Goal: Information Seeking & Learning: Understand process/instructions

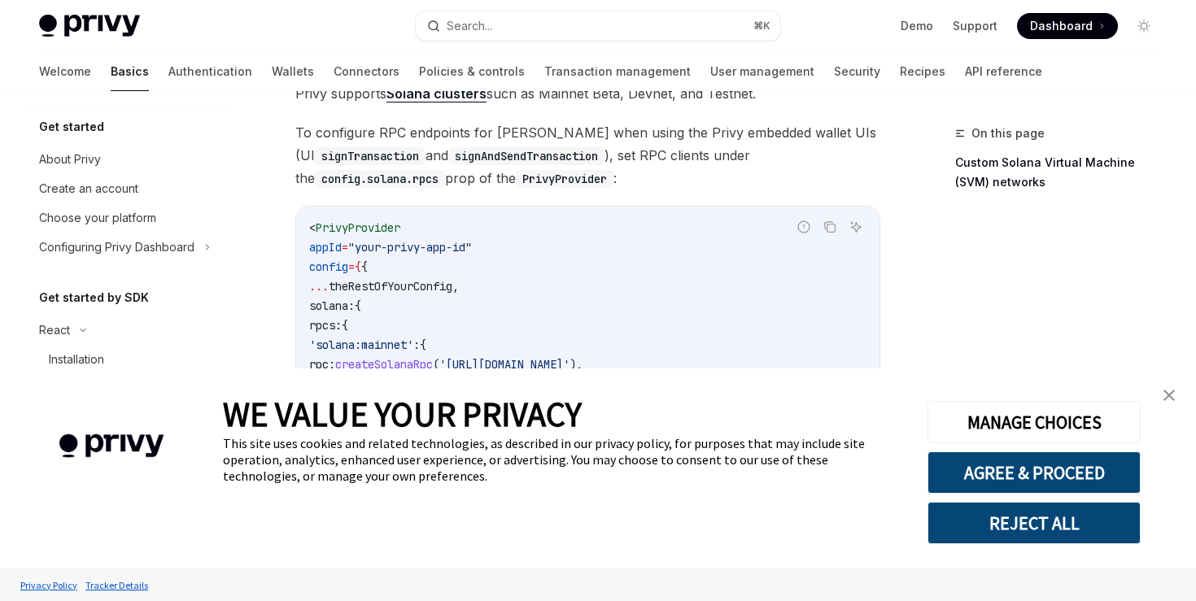
click at [1168, 391] on img "close banner" at bounding box center [1169, 395] width 11 height 11
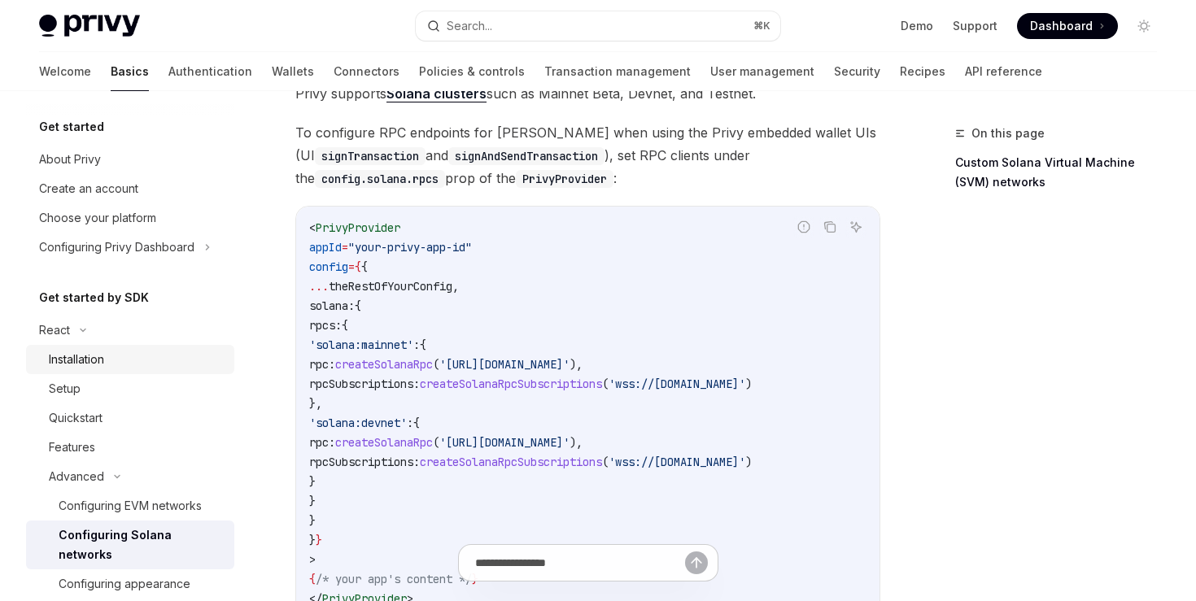
click at [53, 368] on div "Installation" at bounding box center [76, 360] width 55 height 20
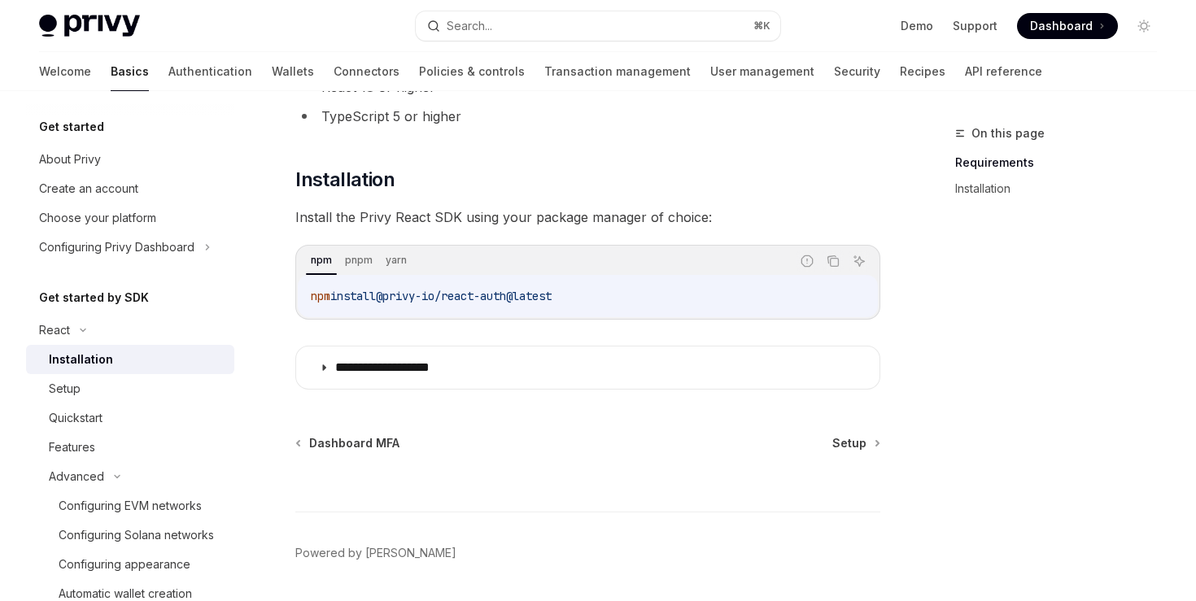
scroll to position [203, 0]
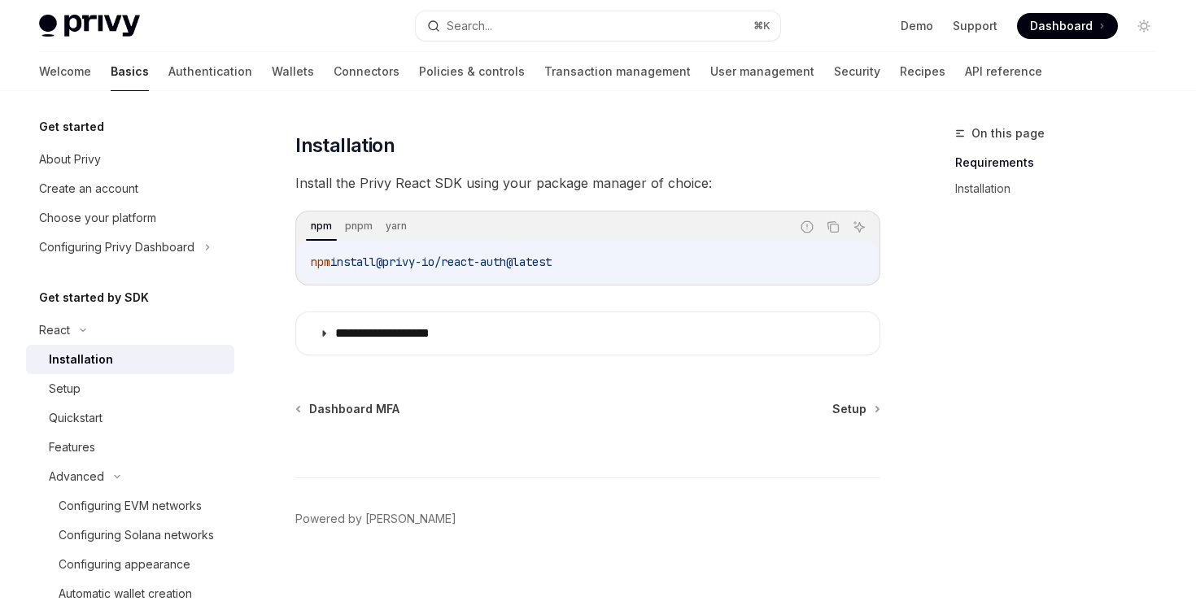
drag, startPoint x: 310, startPoint y: 258, endPoint x: 585, endPoint y: 267, distance: 275.2
click at [585, 267] on code "npm install @privy-io/react-auth@latest" at bounding box center [588, 262] width 554 height 20
copy span "npm install @privy-io/react-auth@latest"
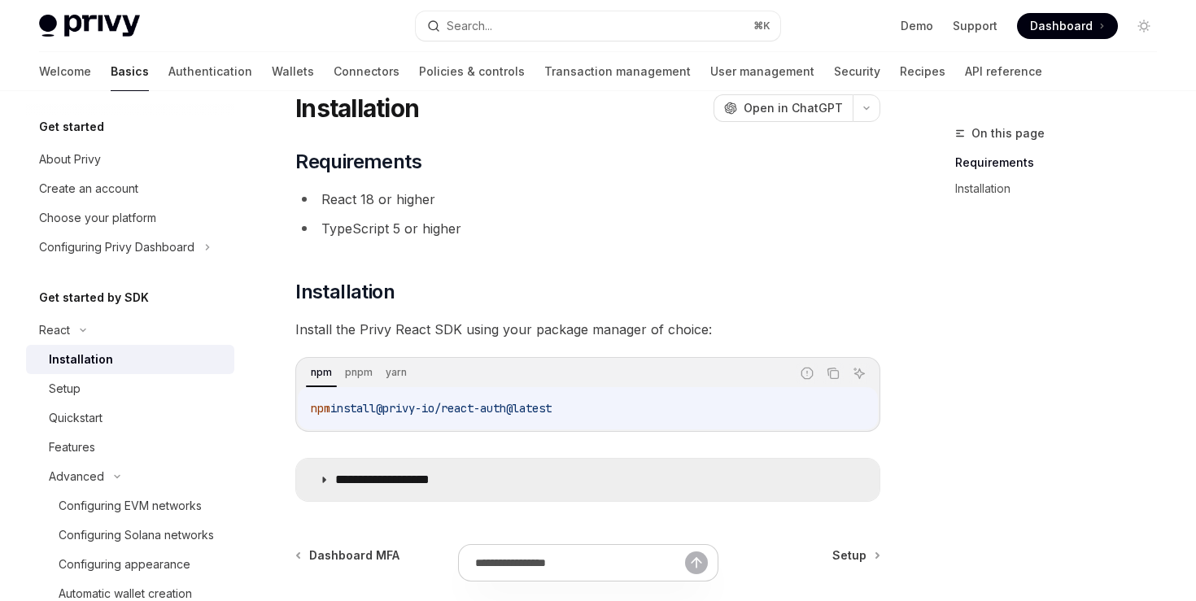
scroll to position [57, 0]
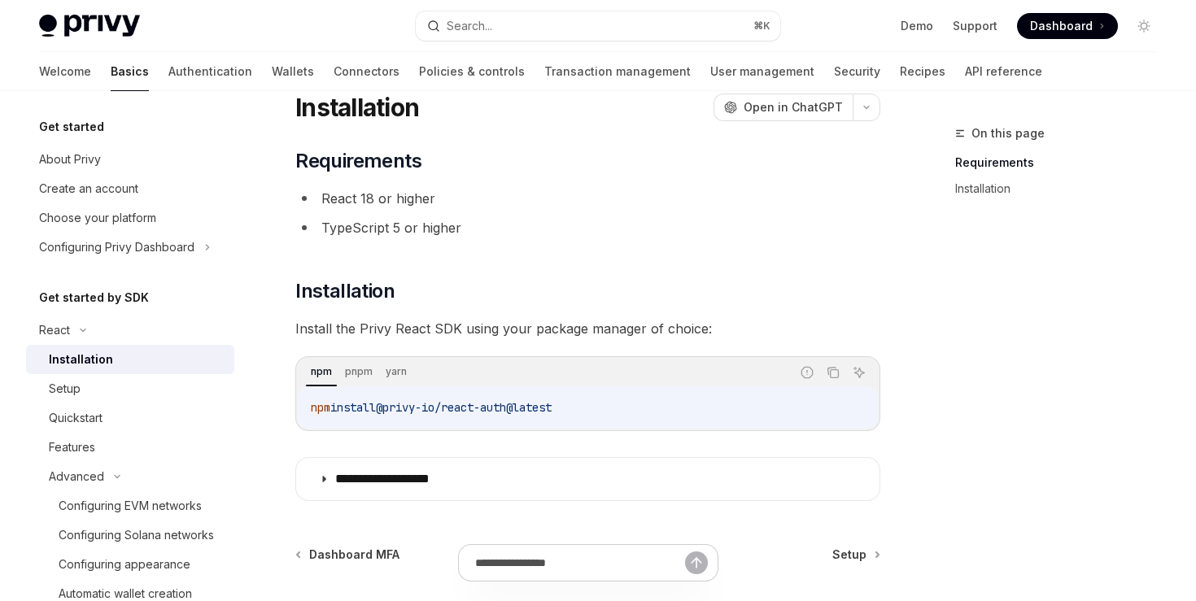
copy span "npm install @privy-io/react-auth@latest"
click at [587, 417] on code "npm install @privy-io/react-auth@latest" at bounding box center [588, 408] width 554 height 20
drag, startPoint x: 585, startPoint y: 413, endPoint x: 308, endPoint y: 410, distance: 276.7
click at [308, 409] on div "npm install @privy-io/react-auth@latest" at bounding box center [588, 408] width 580 height 42
copy span "npm install @privy-io/react-auth@latest"
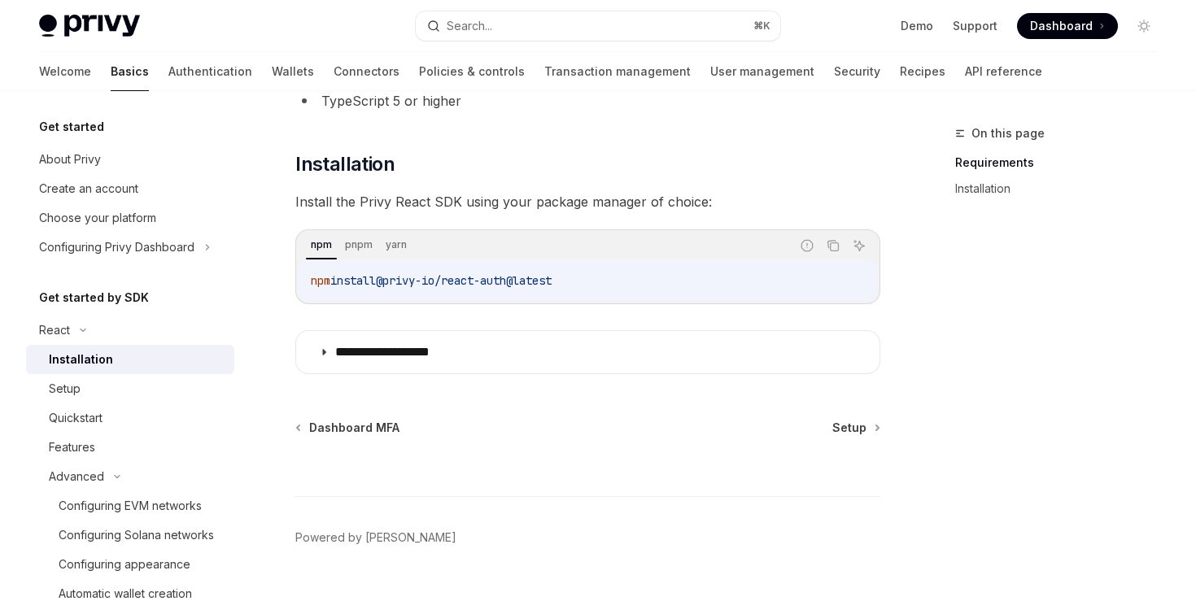
scroll to position [190, 0]
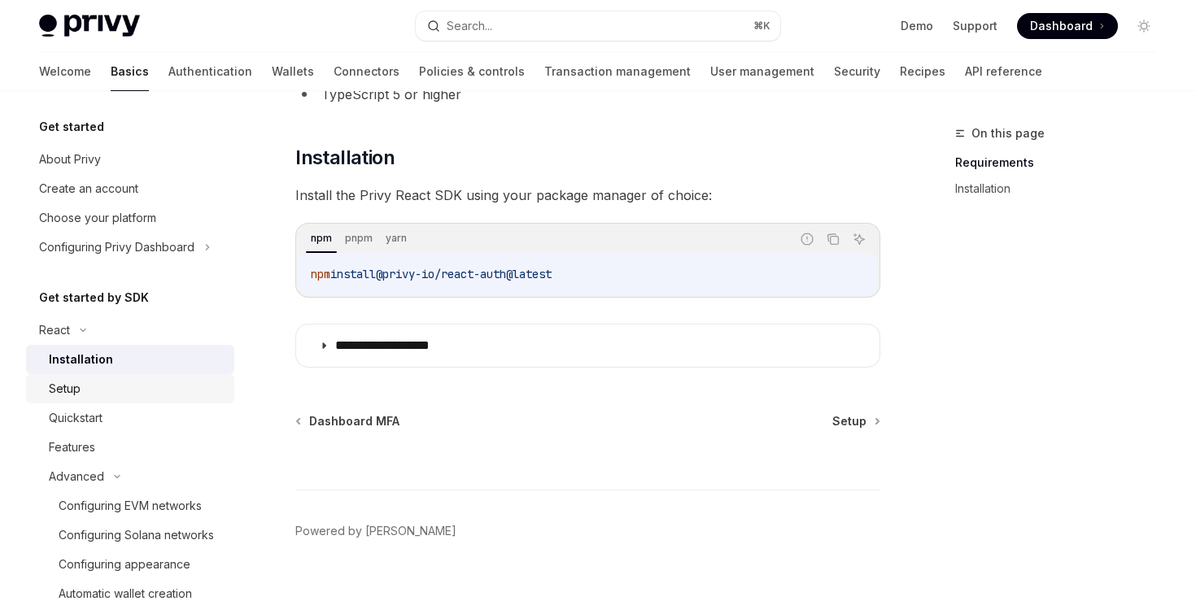
click at [96, 382] on div "Setup" at bounding box center [137, 389] width 176 height 20
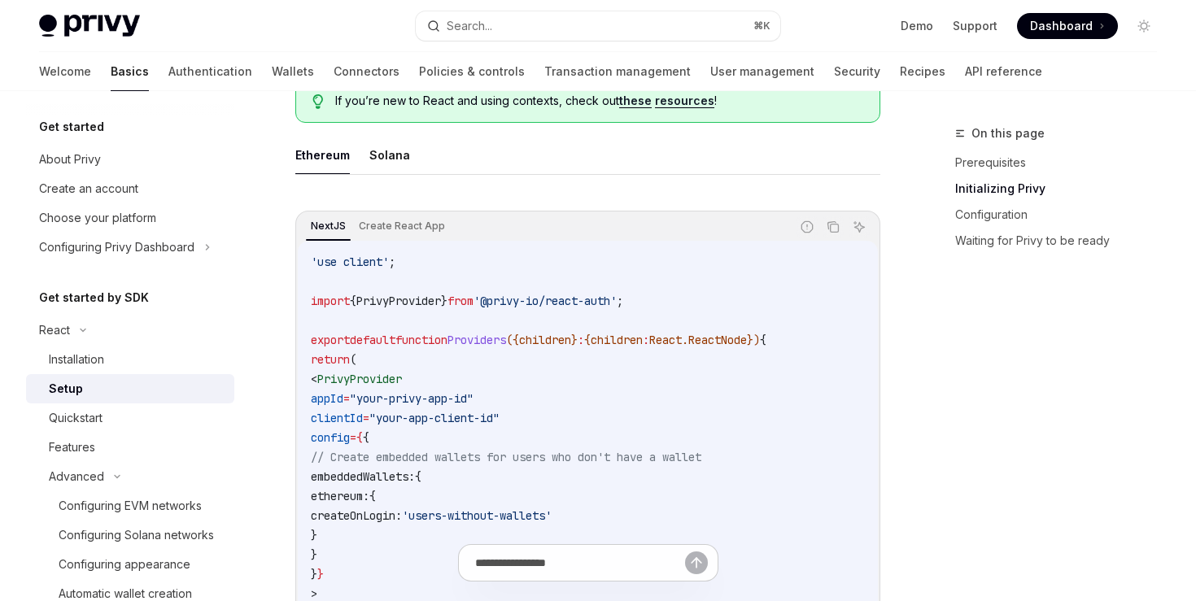
scroll to position [456, 0]
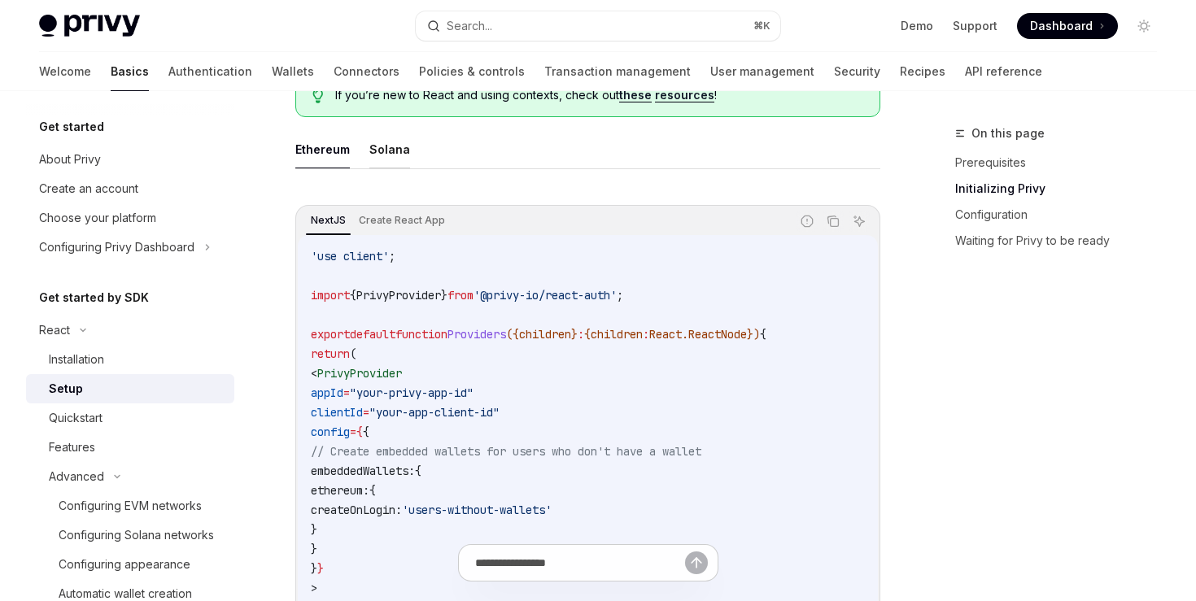
click at [394, 155] on button "Solana" at bounding box center [389, 149] width 41 height 38
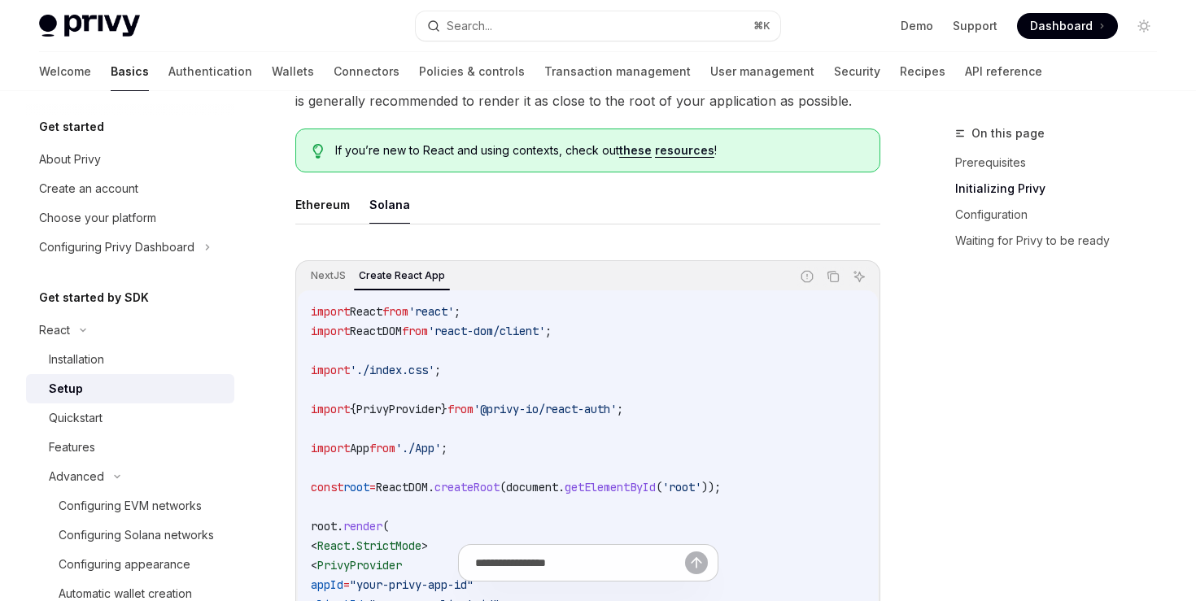
scroll to position [318, 0]
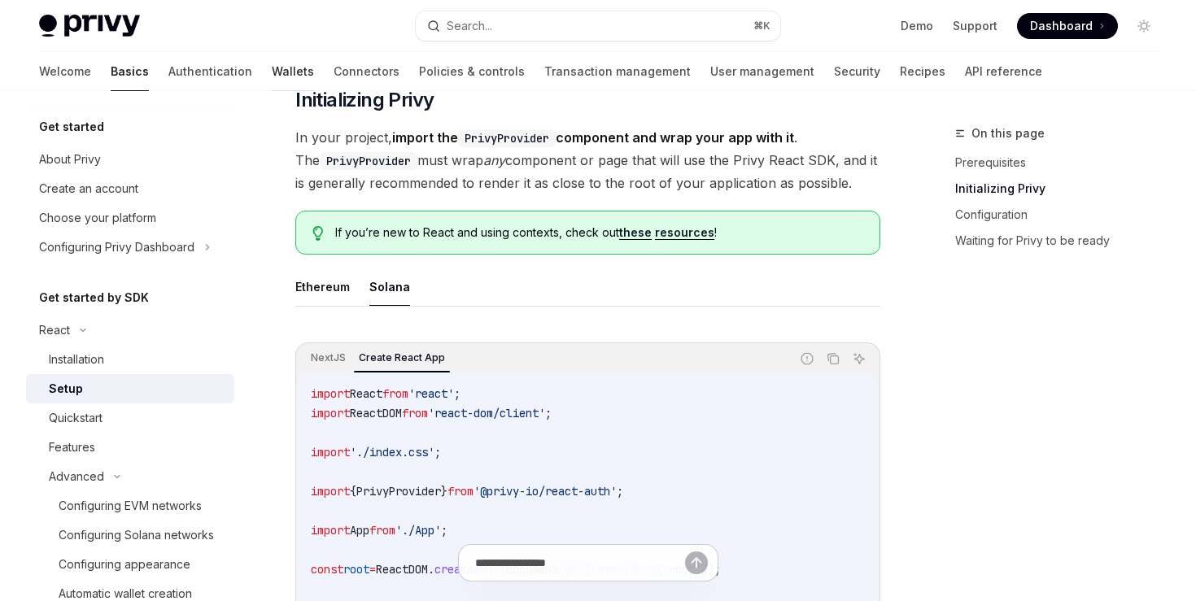
click at [272, 71] on link "Wallets" at bounding box center [293, 71] width 42 height 39
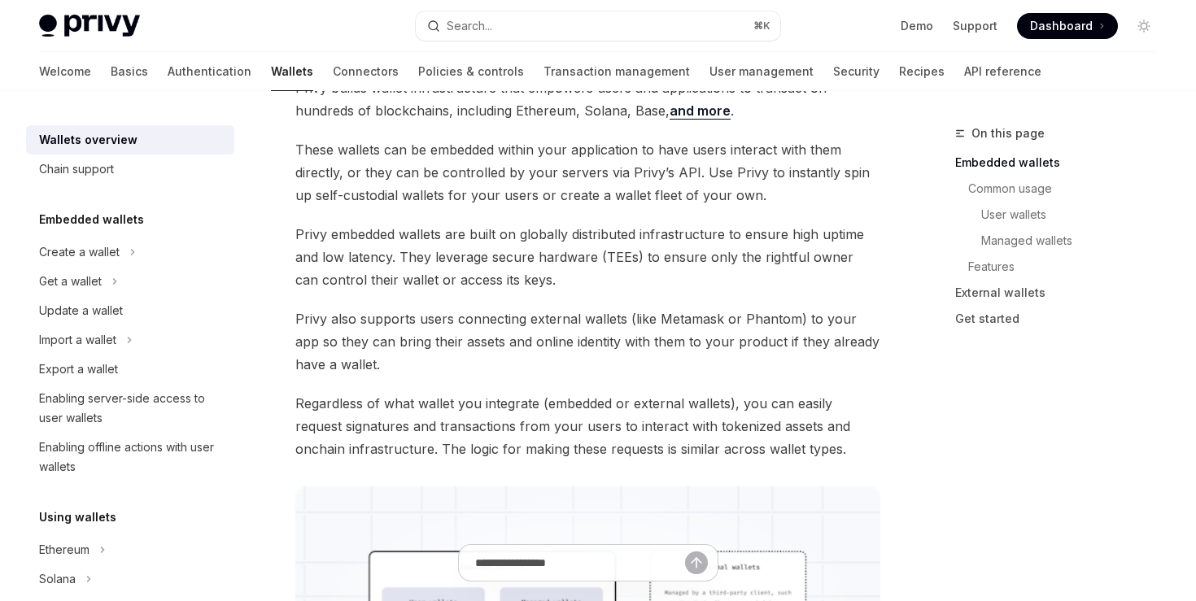
scroll to position [149, 0]
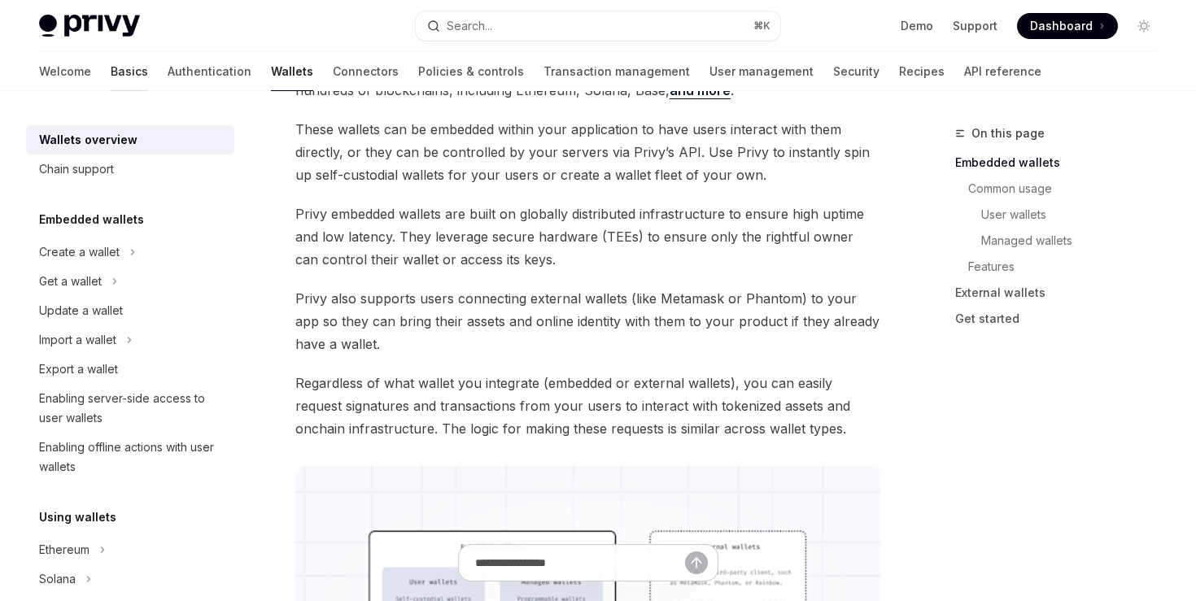
click at [111, 61] on link "Basics" at bounding box center [129, 71] width 37 height 39
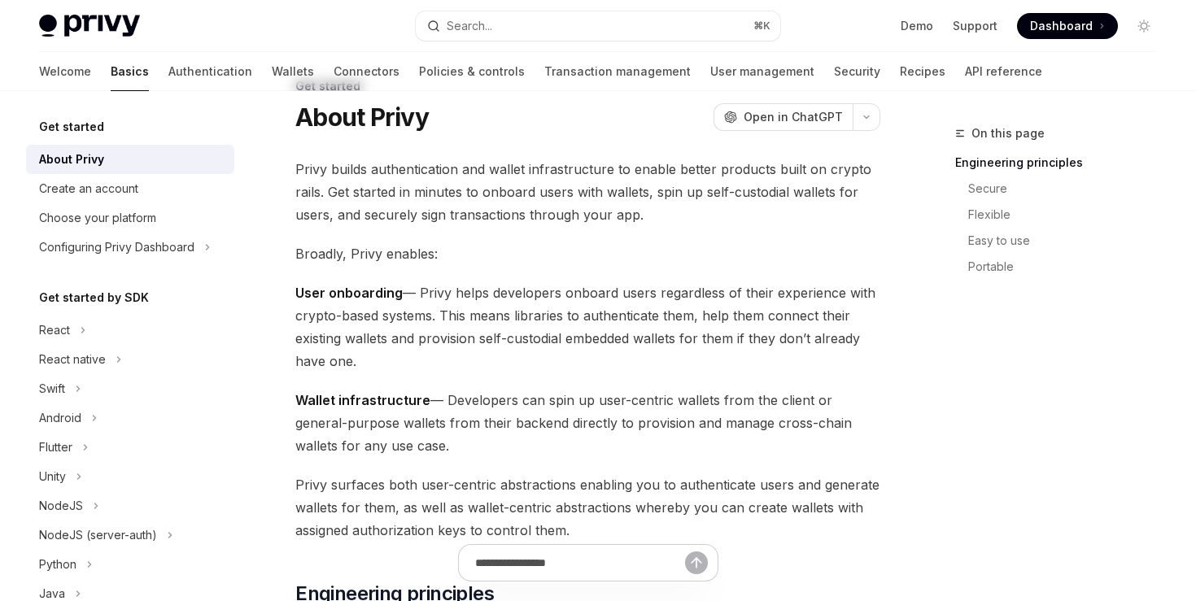
scroll to position [64, 0]
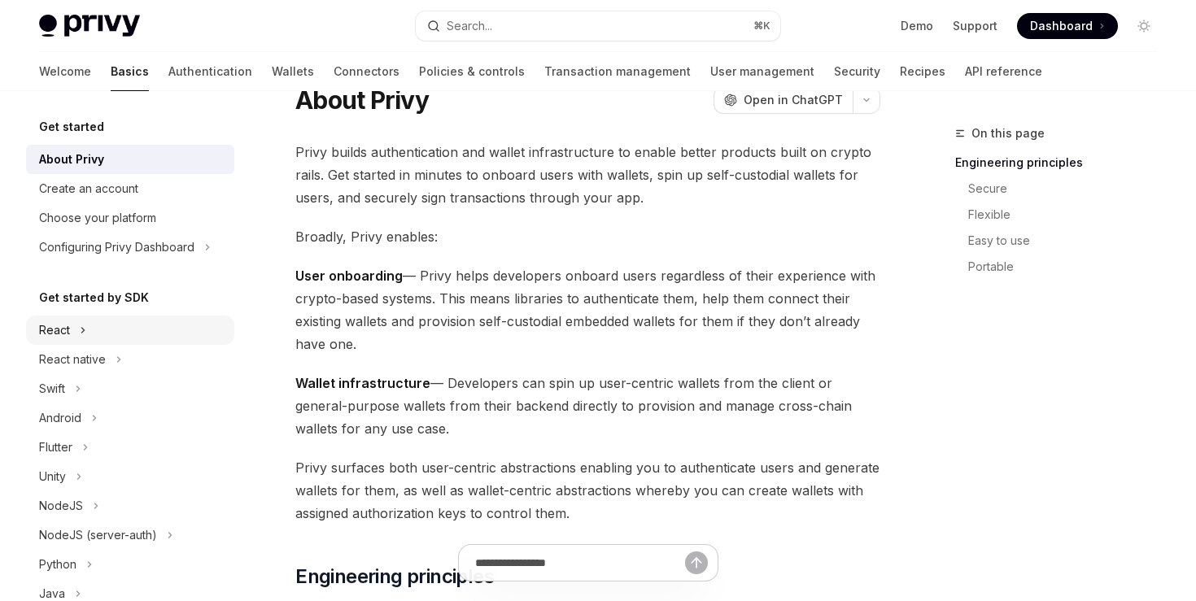
click at [76, 329] on div "React" at bounding box center [130, 330] width 208 height 29
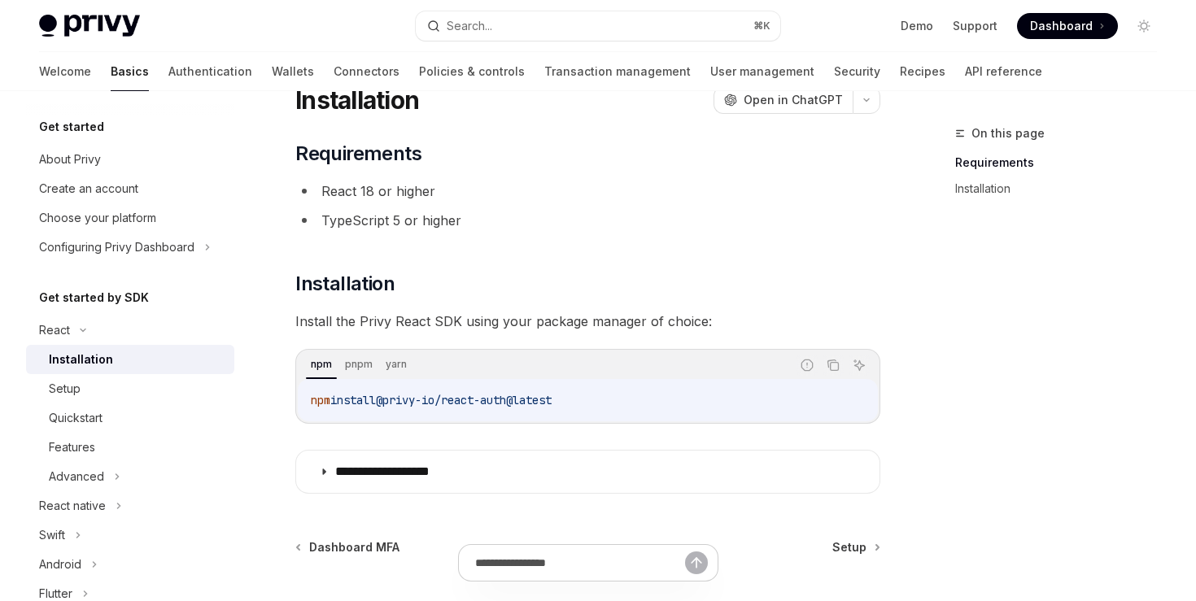
click at [107, 364] on div "Installation" at bounding box center [81, 360] width 64 height 20
type textarea "*"
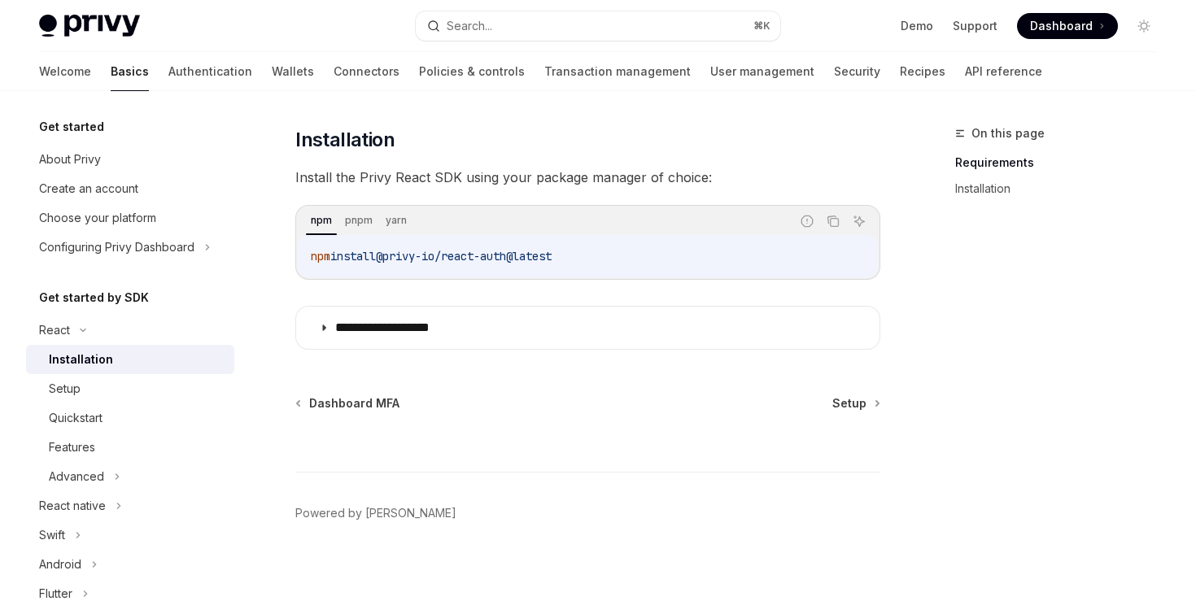
scroll to position [220, 0]
